Goal: Task Accomplishment & Management: Manage account settings

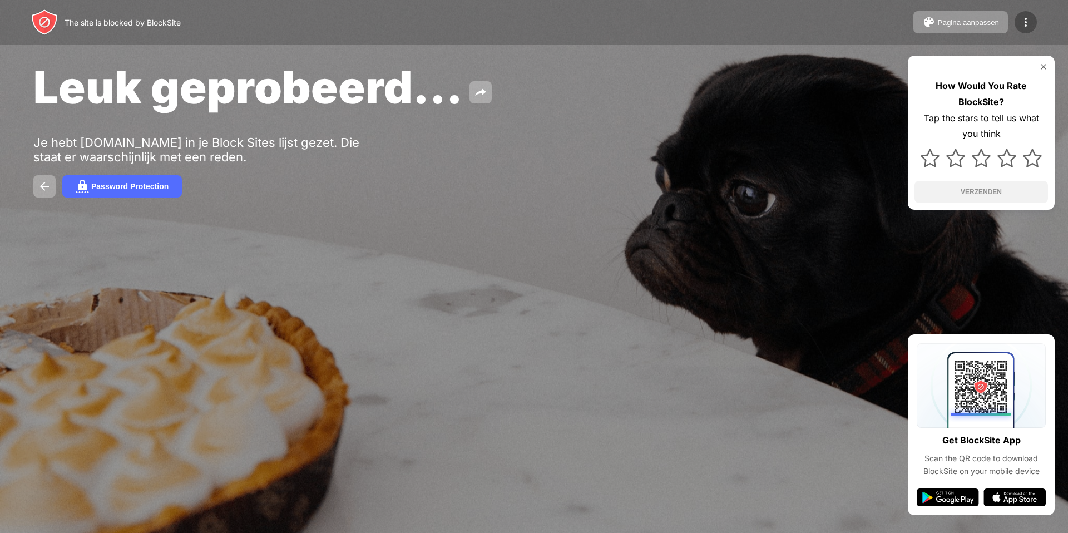
click at [1030, 31] on div at bounding box center [1026, 22] width 22 height 22
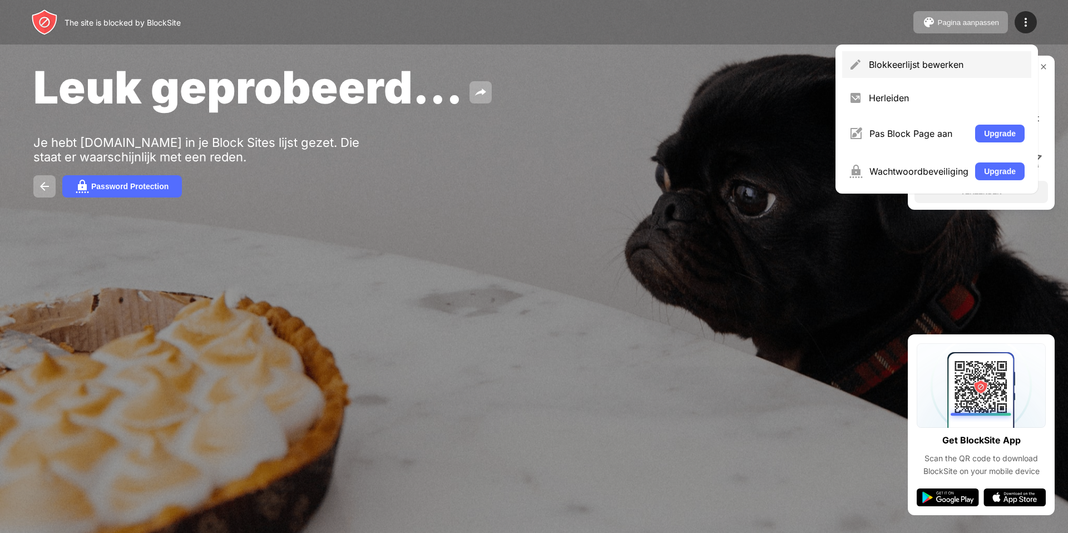
click at [900, 71] on div "Blokkeerlijst bewerken" at bounding box center [936, 64] width 189 height 27
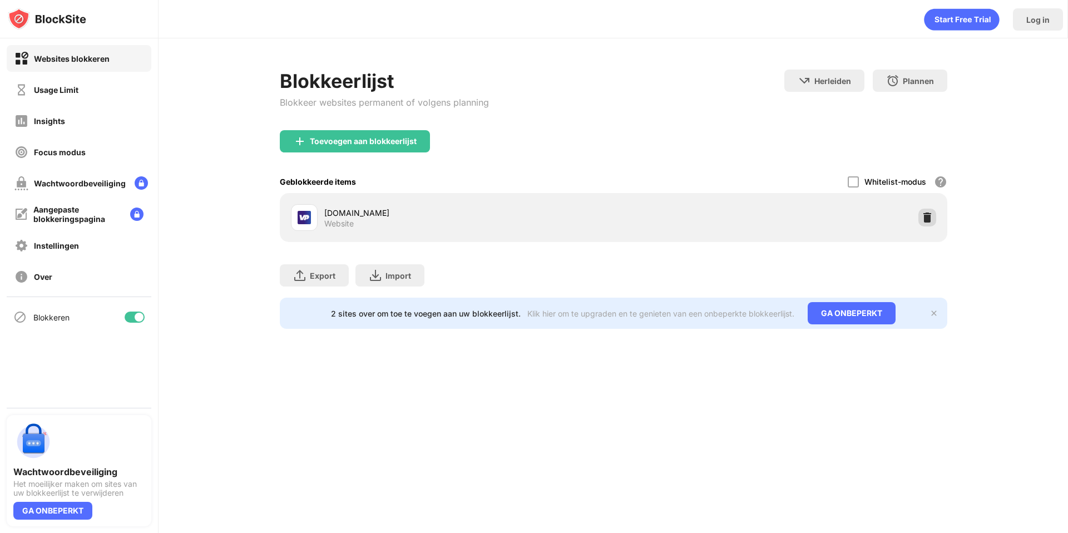
click at [932, 219] on div at bounding box center [928, 218] width 18 height 18
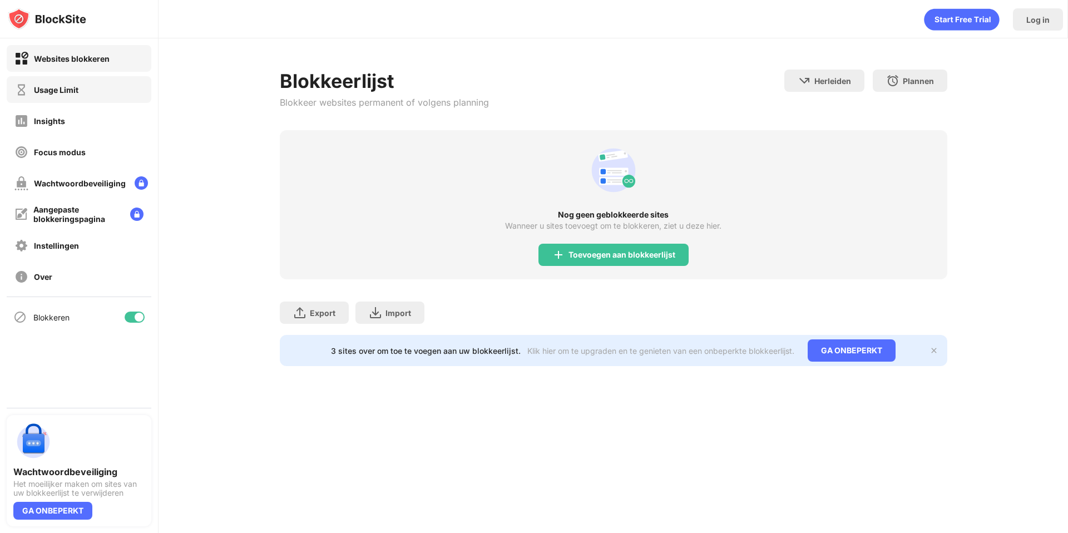
click at [43, 95] on div "Usage Limit" at bounding box center [46, 90] width 64 height 14
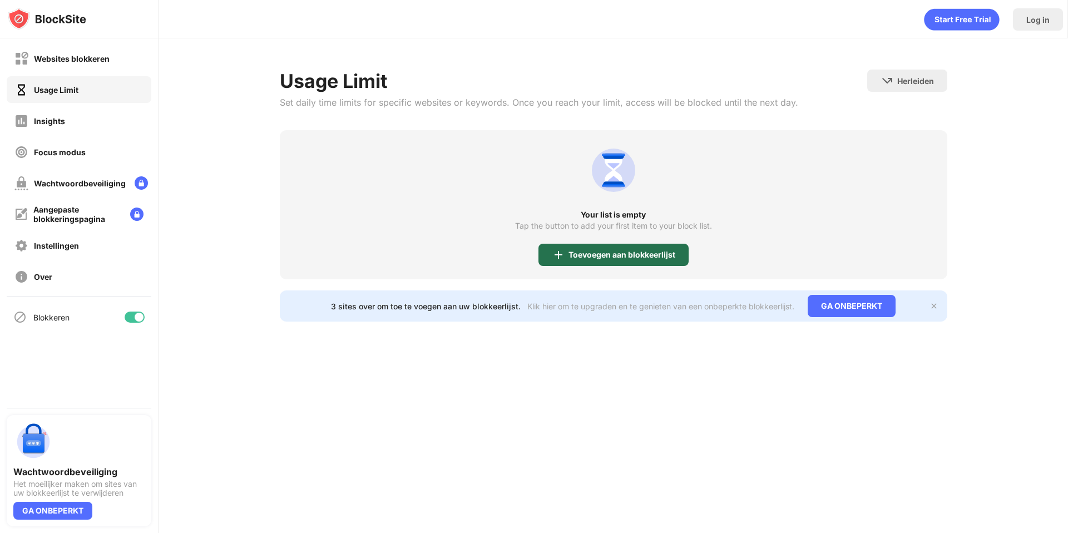
click at [639, 255] on div "Toevoegen aan blokkeerlijst" at bounding box center [622, 254] width 107 height 9
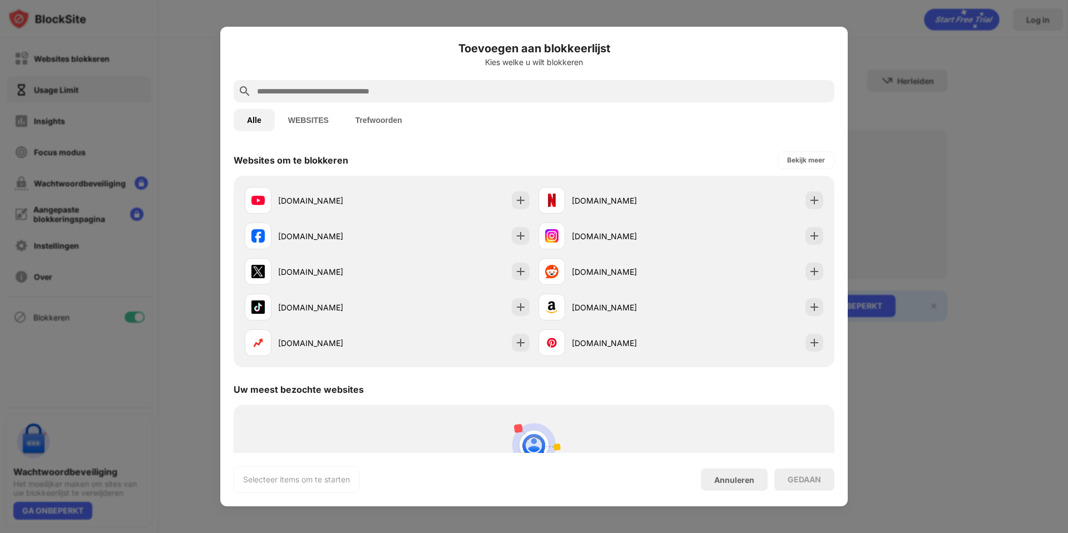
click at [407, 97] on input "text" at bounding box center [543, 91] width 574 height 13
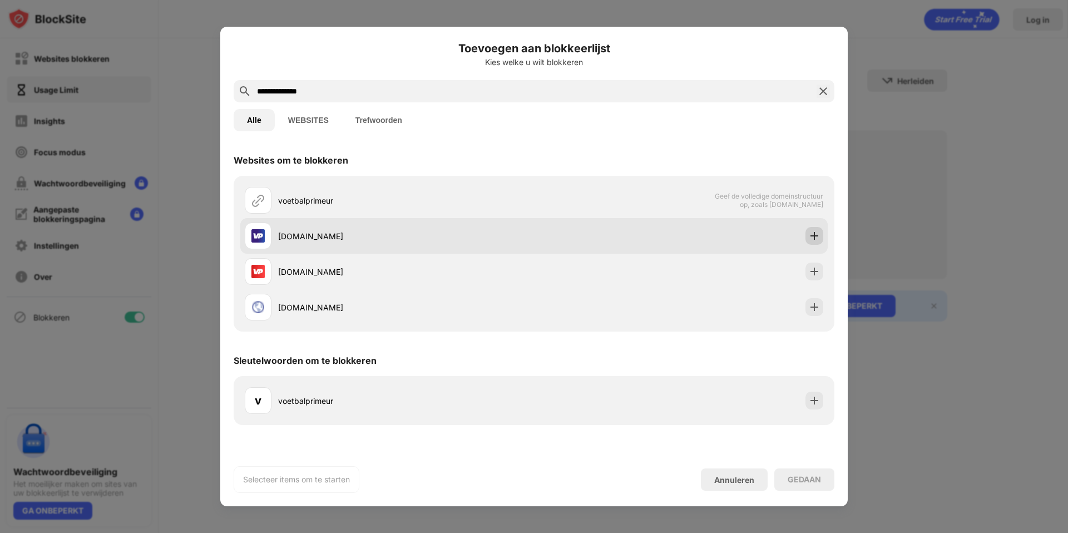
click at [813, 236] on img at bounding box center [814, 235] width 11 height 11
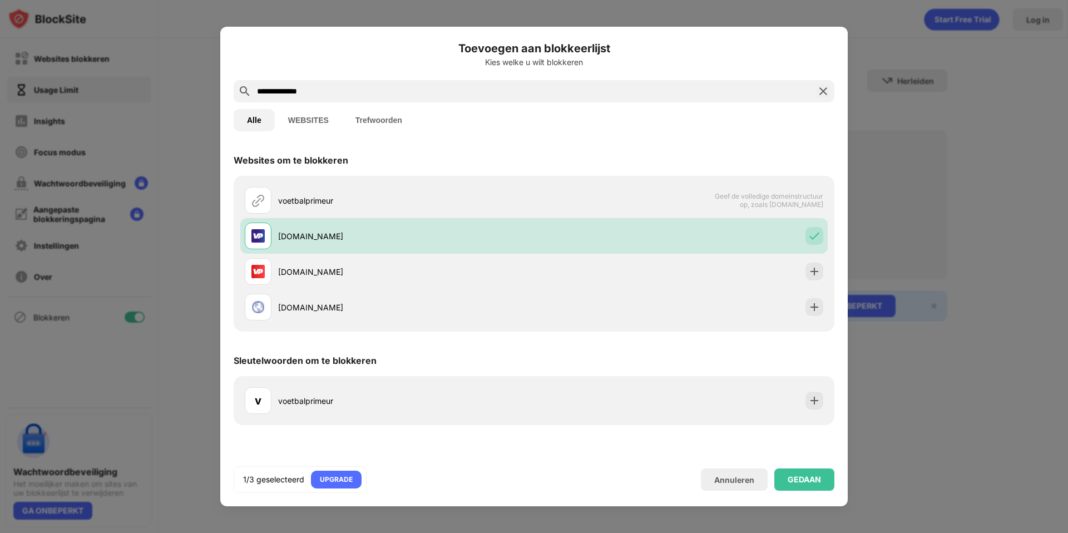
drag, startPoint x: 320, startPoint y: 88, endPoint x: 220, endPoint y: 88, distance: 100.7
click at [220, 88] on div "**********" at bounding box center [534, 267] width 628 height 480
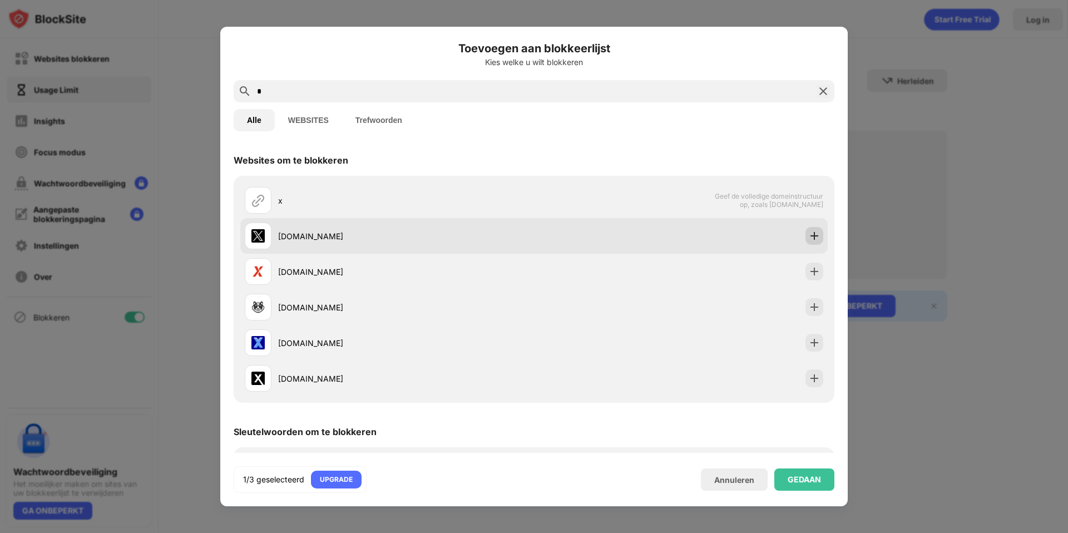
type input "*"
click at [811, 235] on img at bounding box center [814, 235] width 11 height 11
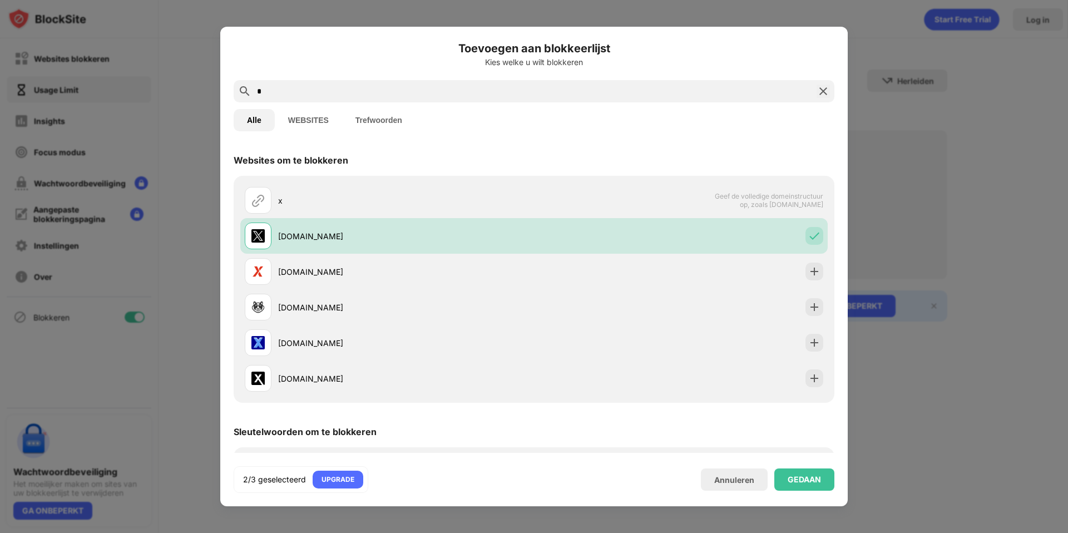
click at [363, 97] on input "*" at bounding box center [534, 91] width 556 height 13
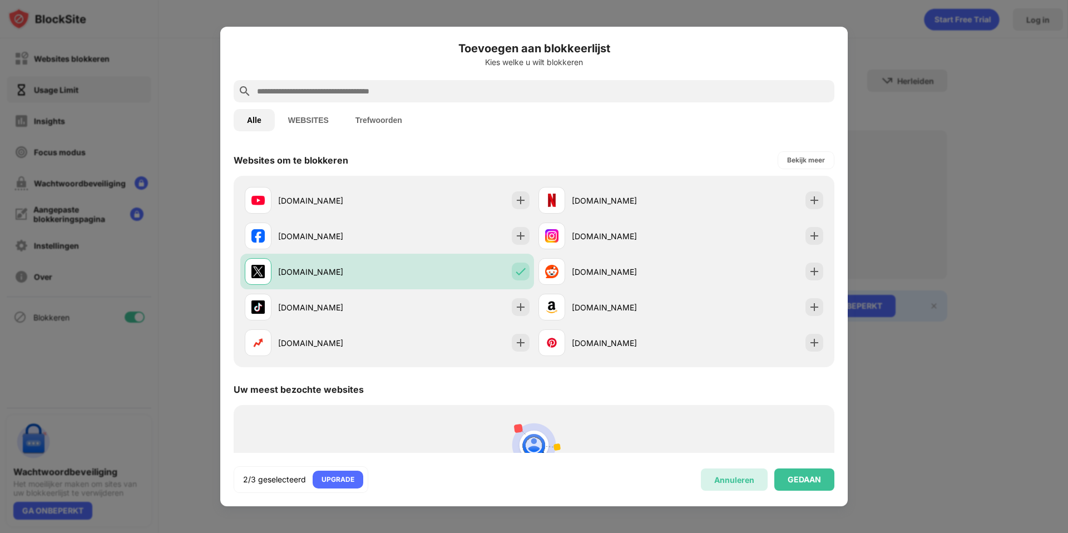
click at [748, 490] on div "Annuleren" at bounding box center [734, 479] width 67 height 22
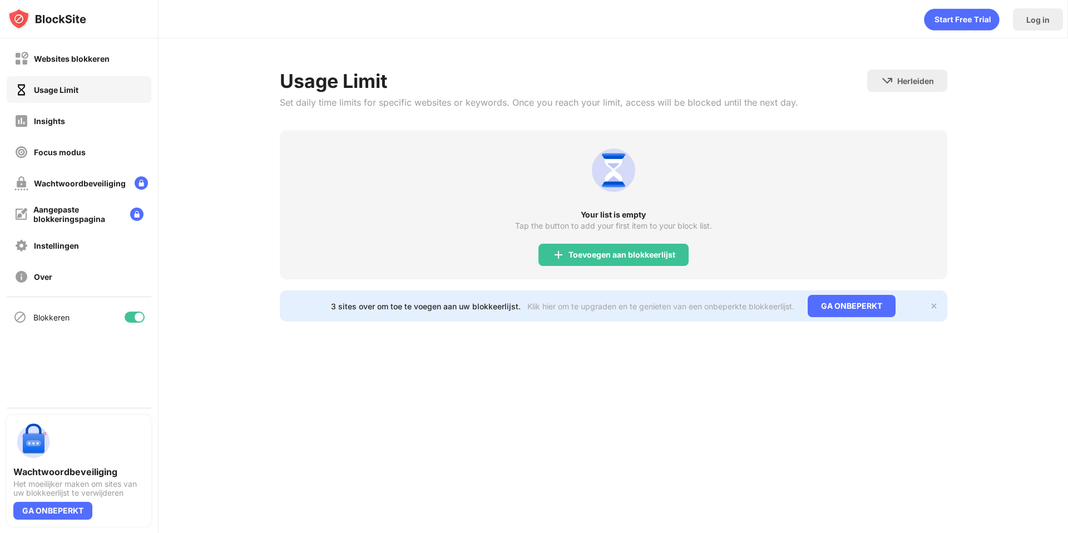
click at [62, 88] on div "Usage Limit" at bounding box center [56, 89] width 45 height 9
click at [661, 260] on div "Toevoegen aan blokkeerlijst" at bounding box center [614, 255] width 150 height 22
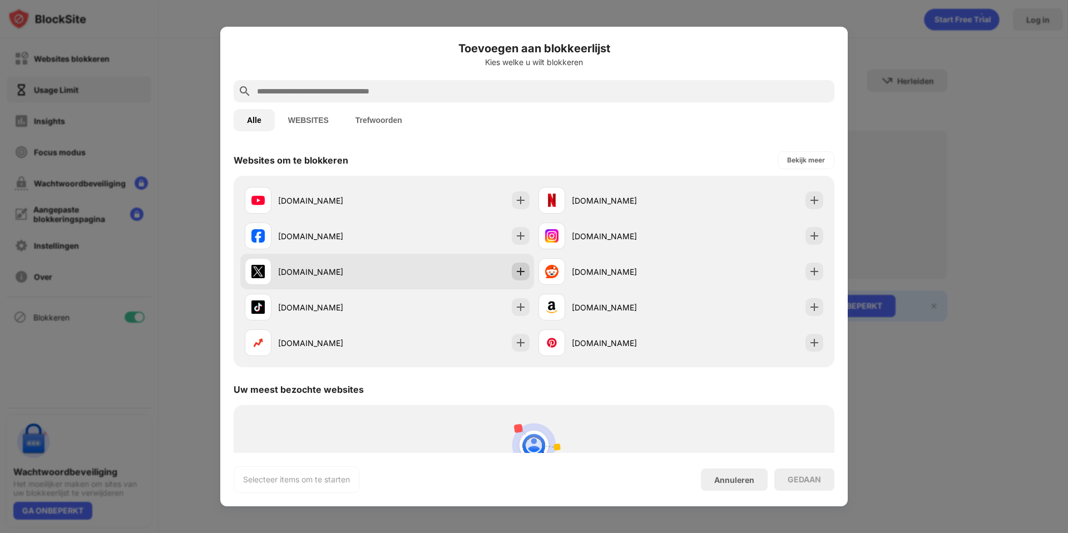
click at [515, 270] on img at bounding box center [520, 271] width 11 height 11
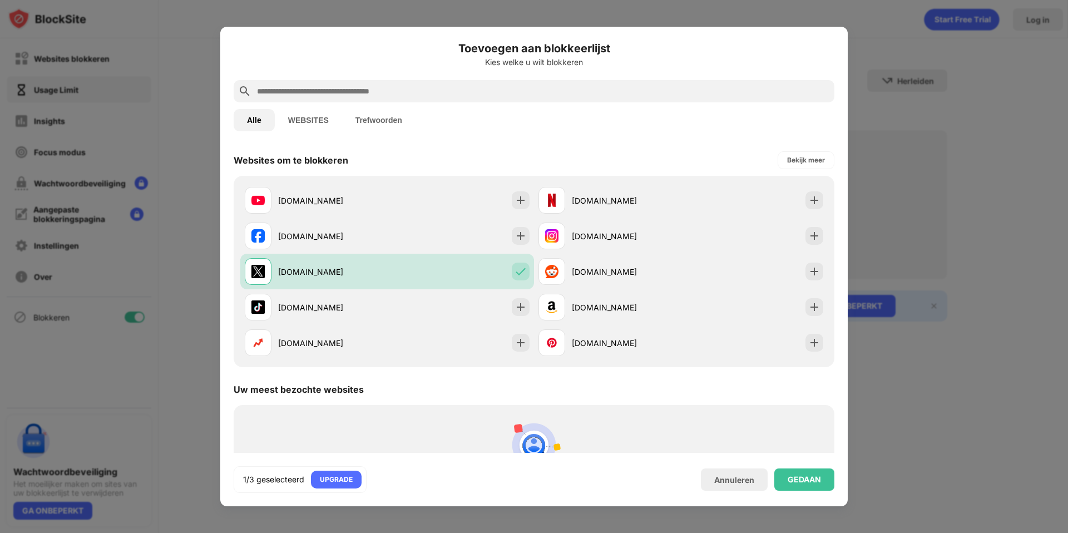
click at [273, 96] on input "text" at bounding box center [543, 91] width 574 height 13
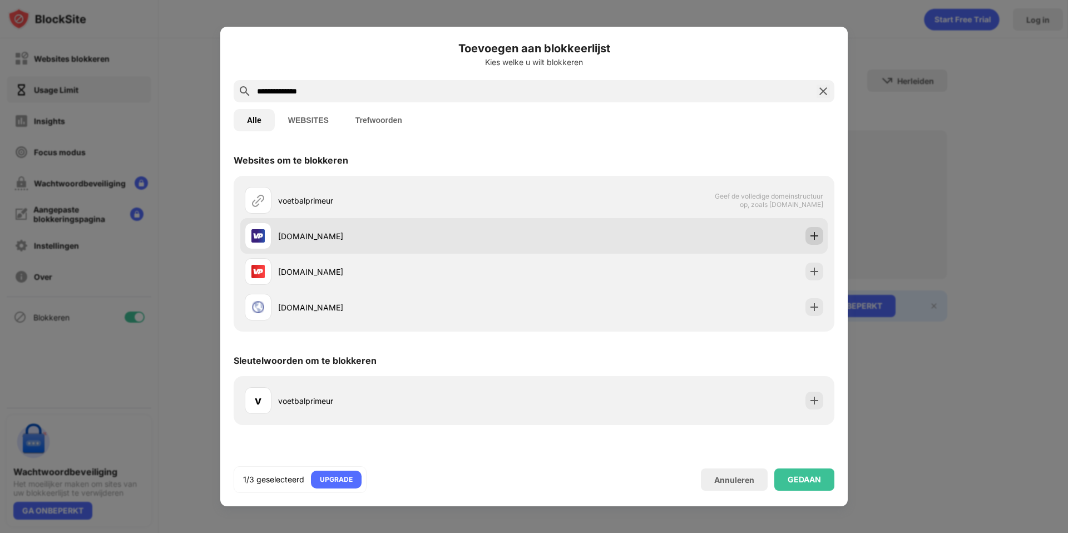
type input "**********"
click at [816, 236] on img at bounding box center [814, 235] width 11 height 11
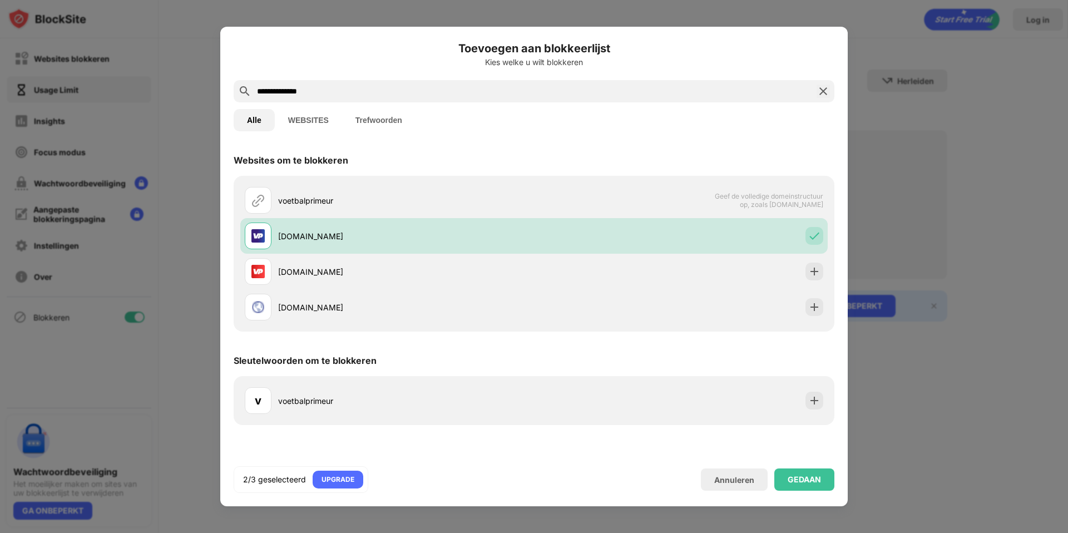
click at [800, 491] on div "2/3 geselecteerd UPGRADE Annuleren GEDAAN" at bounding box center [534, 479] width 601 height 27
click at [804, 478] on div "GEDAAN" at bounding box center [804, 479] width 33 height 9
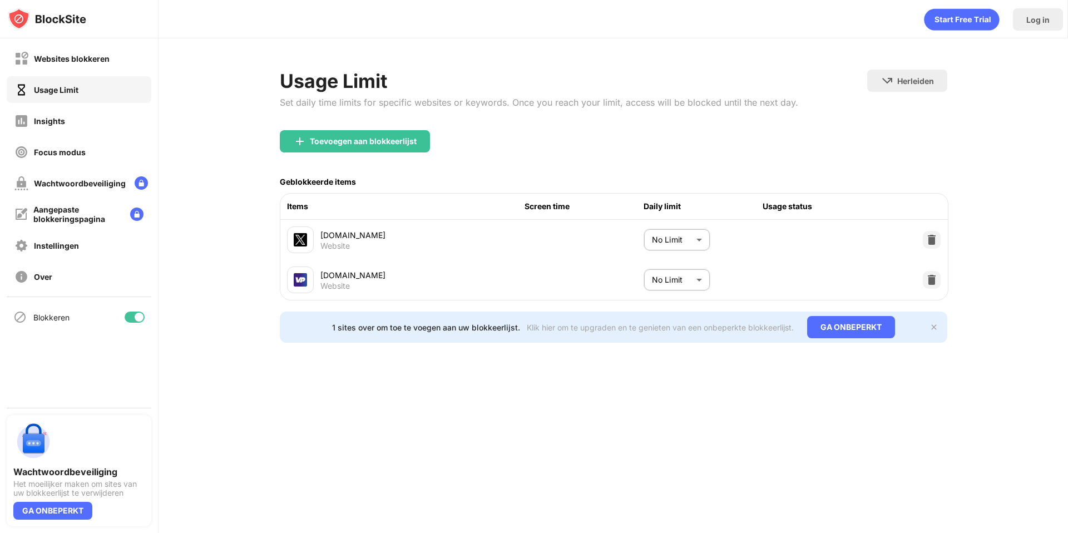
click at [677, 236] on body "Websites blokkeren Usage Limit Insights Focus modus Wachtwoordbeveiliging Aange…" at bounding box center [534, 266] width 1068 height 533
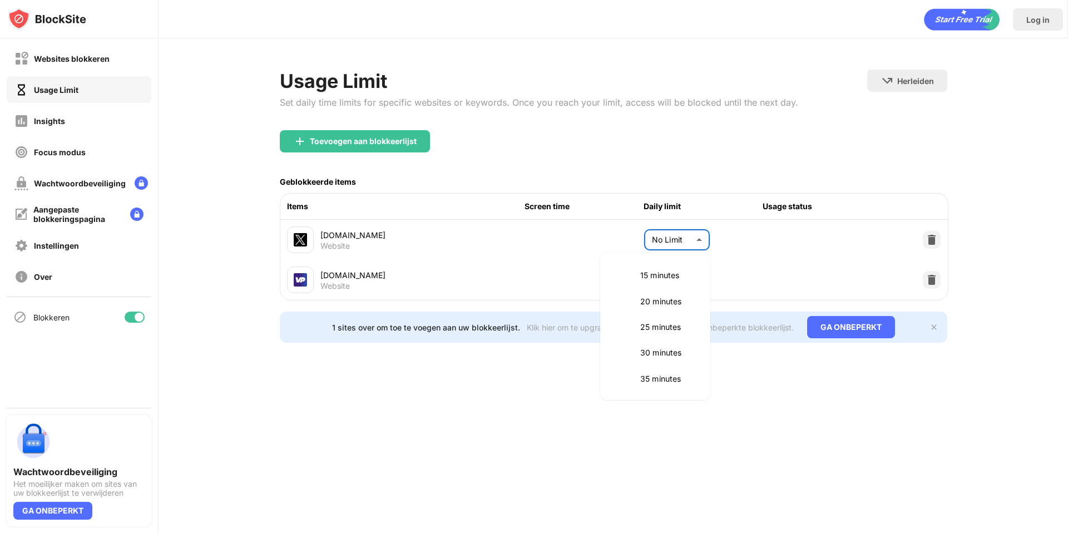
scroll to position [139, 0]
click at [656, 291] on p "30 minutes" at bounding box center [668, 293] width 57 height 12
type input "**"
click at [677, 280] on body "Websites blokkeren Usage Limit Insights Focus modus Wachtwoordbeveiliging Aange…" at bounding box center [534, 266] width 1068 height 533
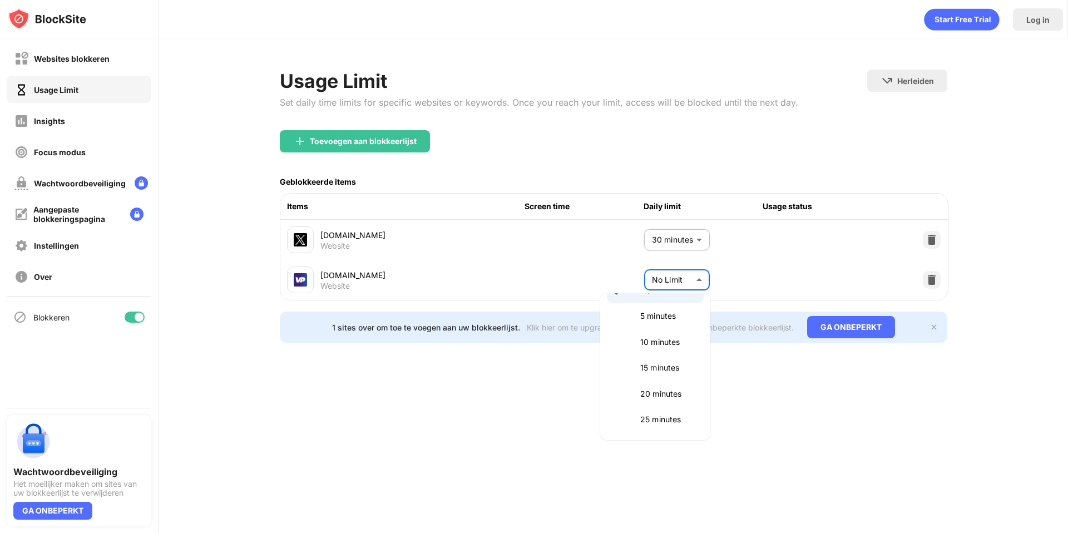
scroll to position [51, 0]
click at [651, 420] on p "30 minutes" at bounding box center [668, 420] width 57 height 12
type input "**"
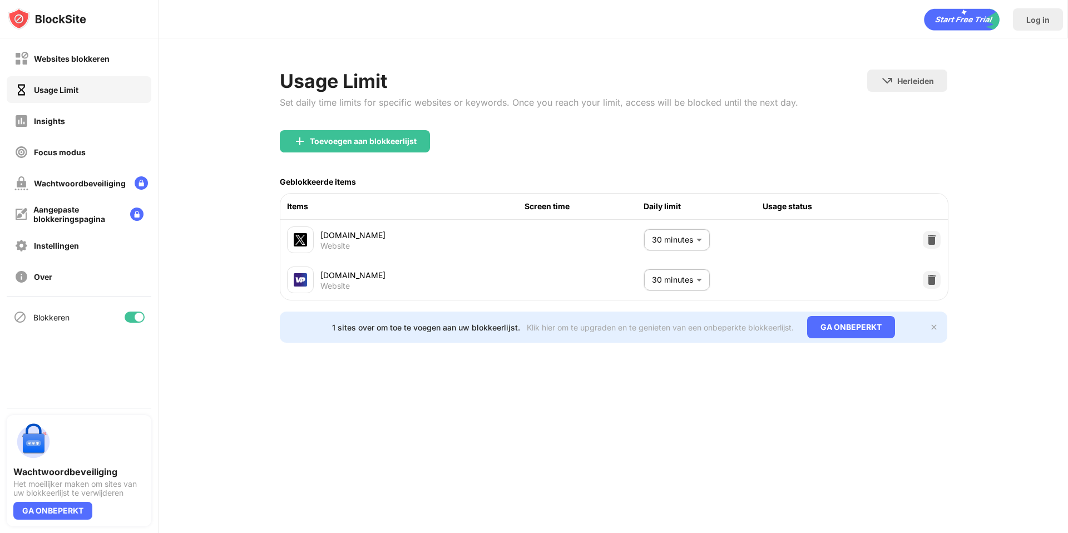
click at [708, 414] on div "Log in [GEOGRAPHIC_DATA] Limit Set daily time limits for specific websites or k…" at bounding box center [614, 266] width 910 height 533
